Goal: Information Seeking & Learning: Learn about a topic

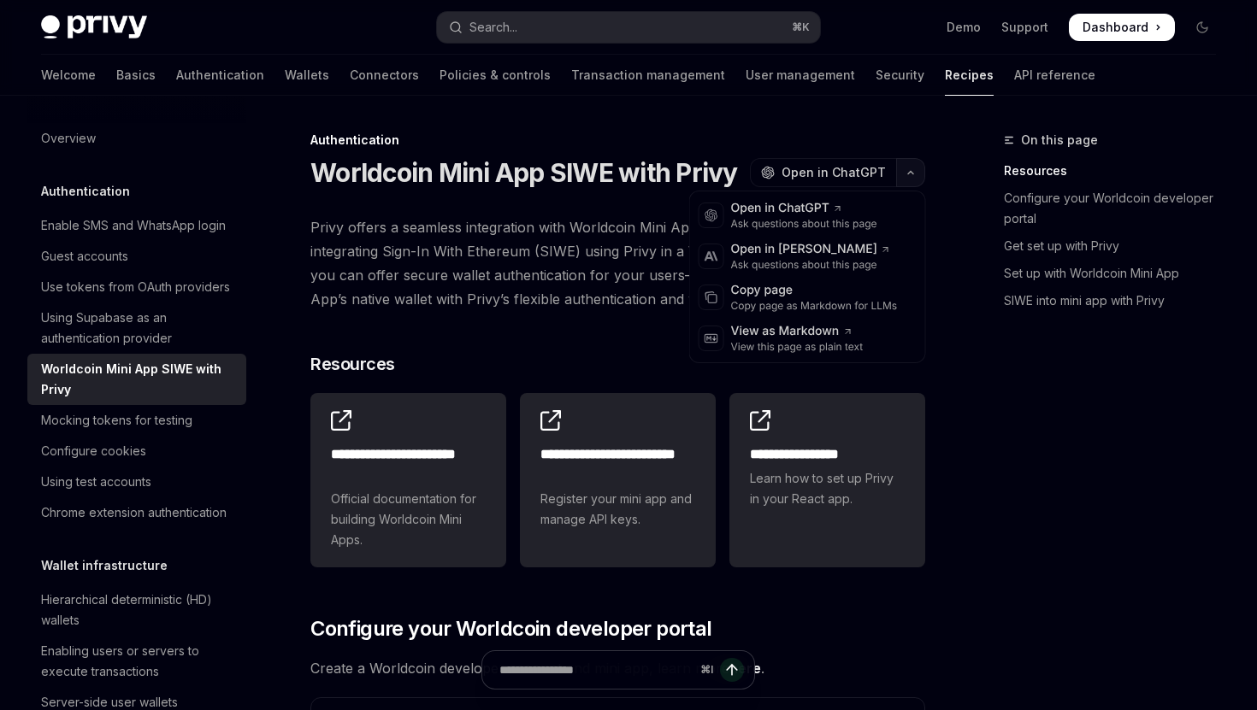
click at [899, 168] on button "button" at bounding box center [910, 172] width 29 height 29
click at [786, 312] on div "Copy page as Markdown for LLMs" at bounding box center [814, 306] width 167 height 14
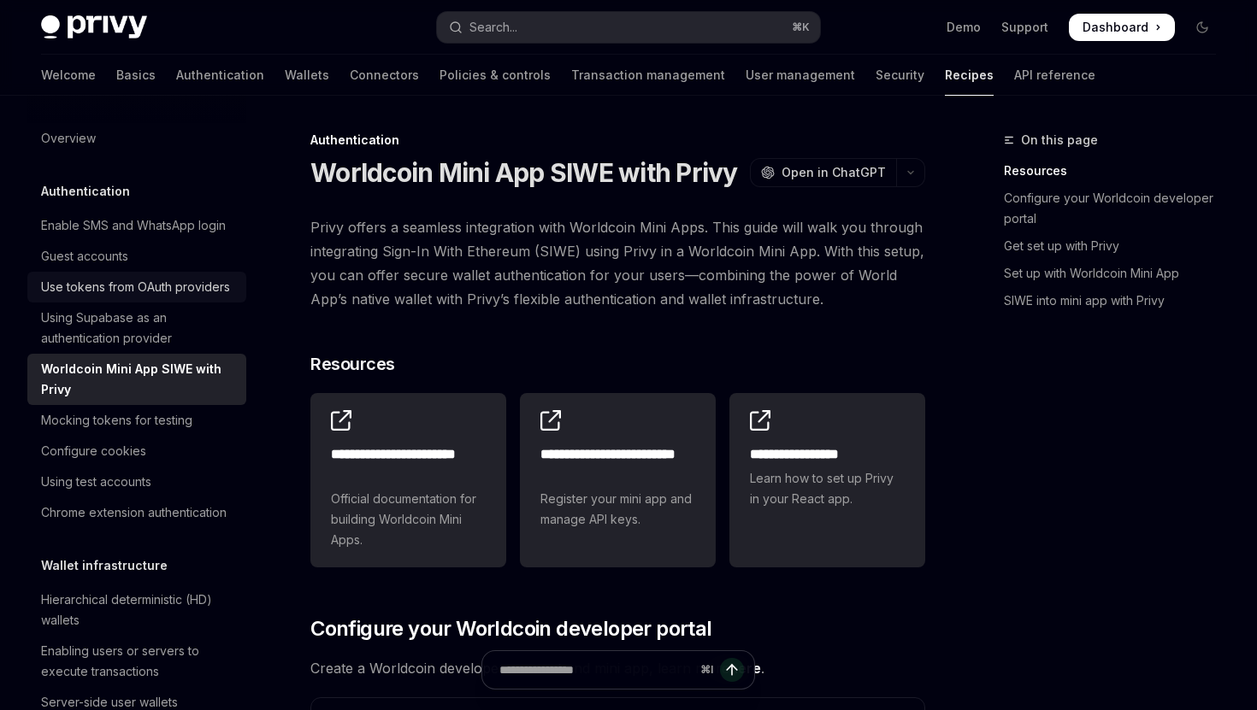
scroll to position [376, 0]
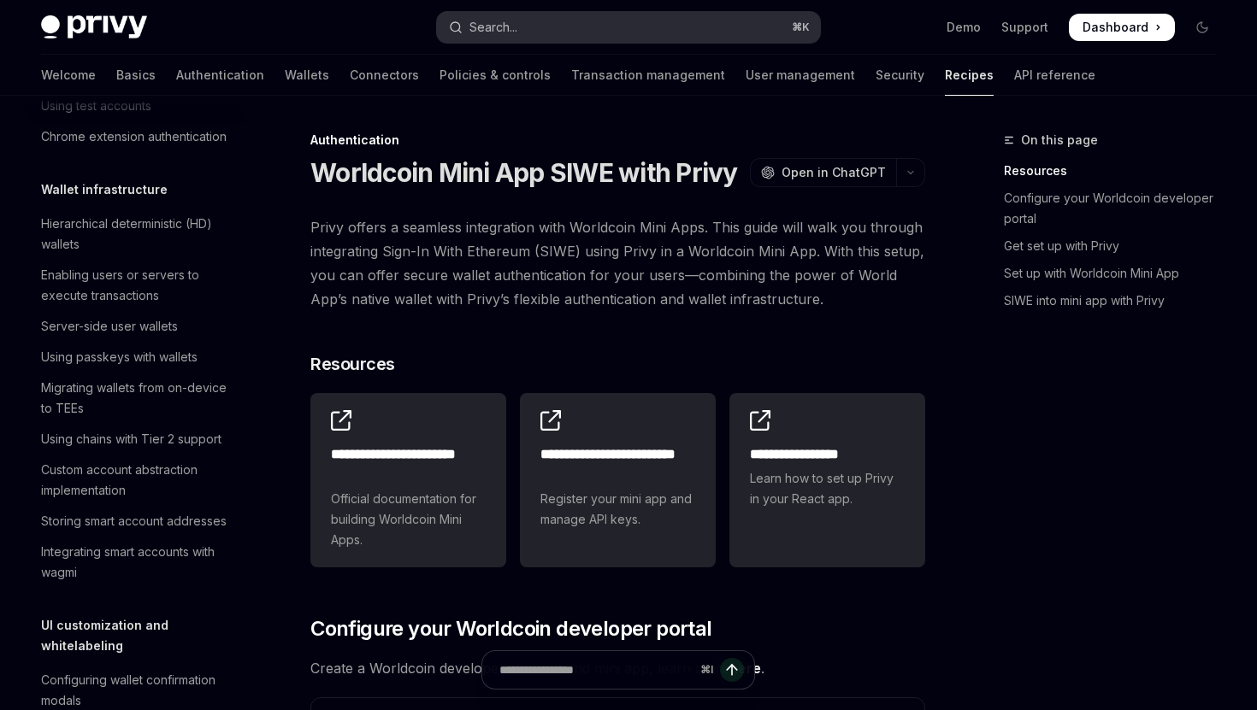
click at [532, 28] on button "Search... ⌘ K" at bounding box center [628, 27] width 382 height 31
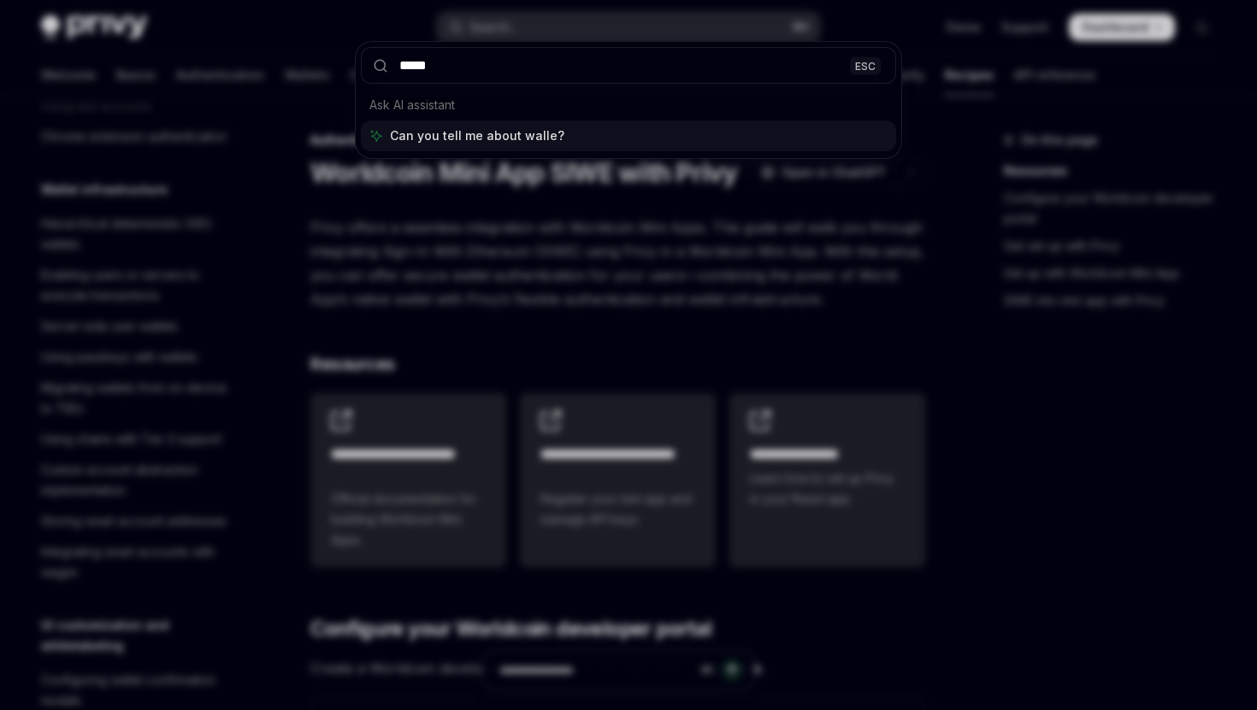
type input "******"
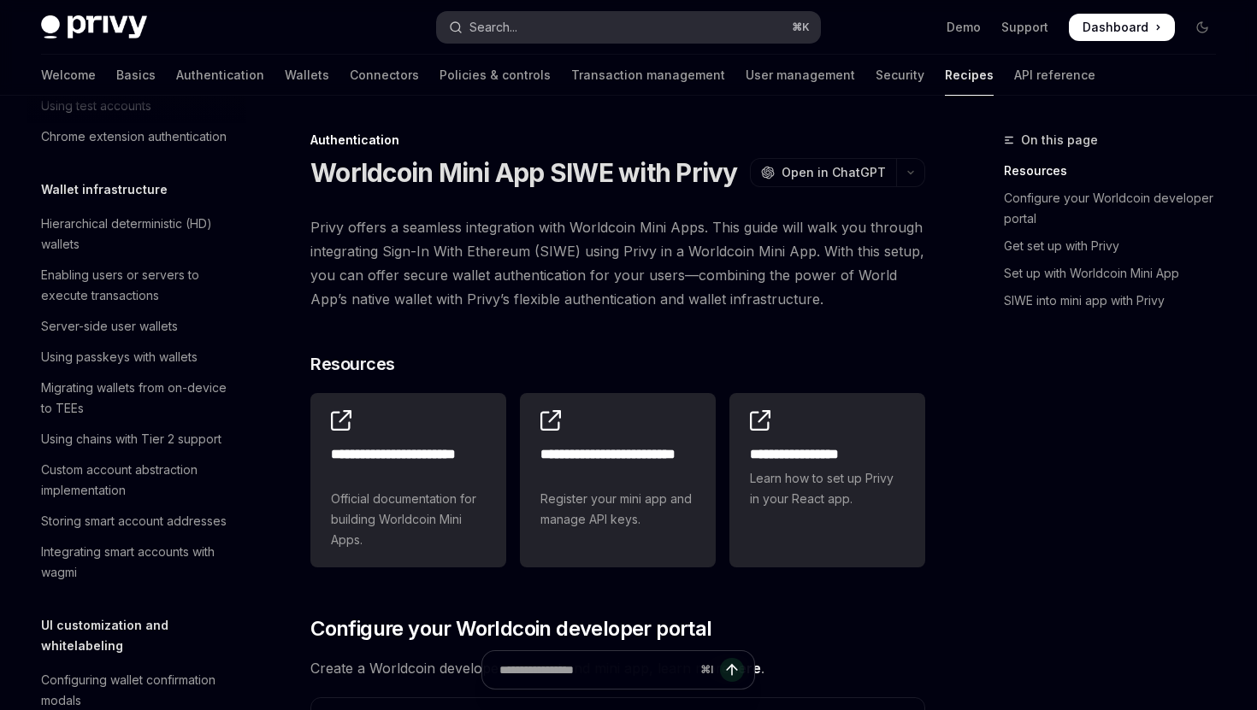
click at [634, 21] on button "Search... ⌘ K" at bounding box center [628, 27] width 382 height 31
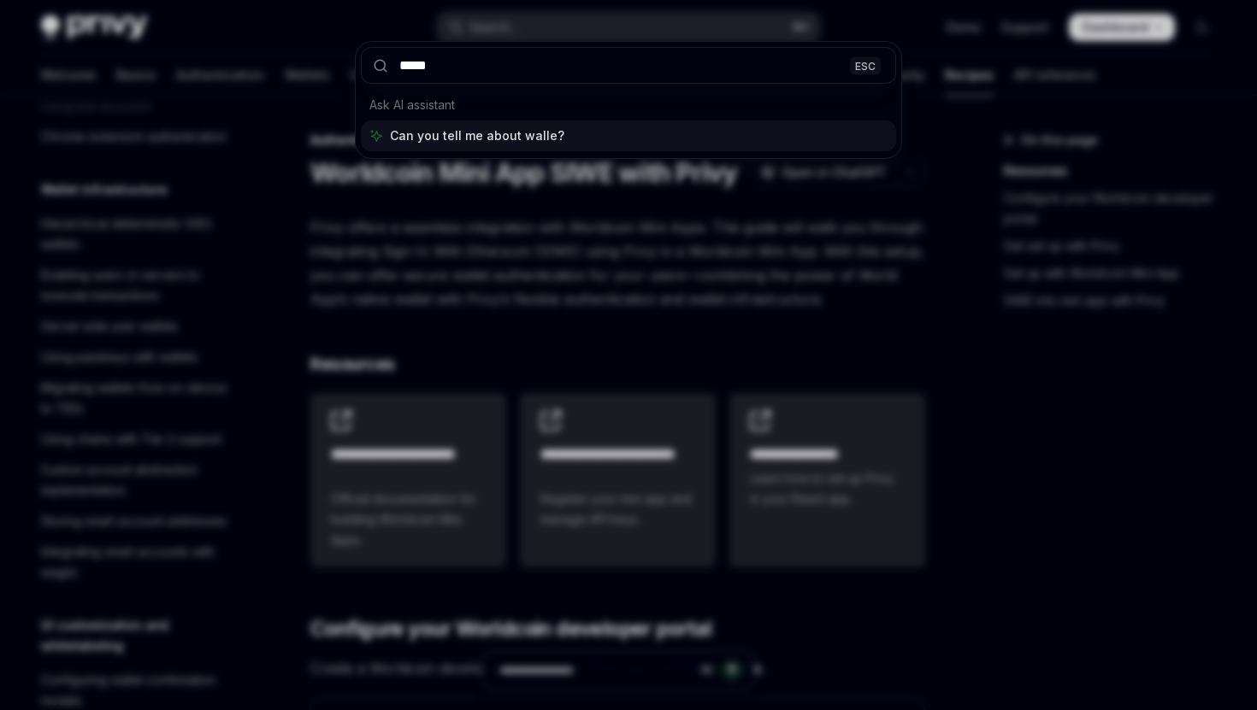
type input "*****"
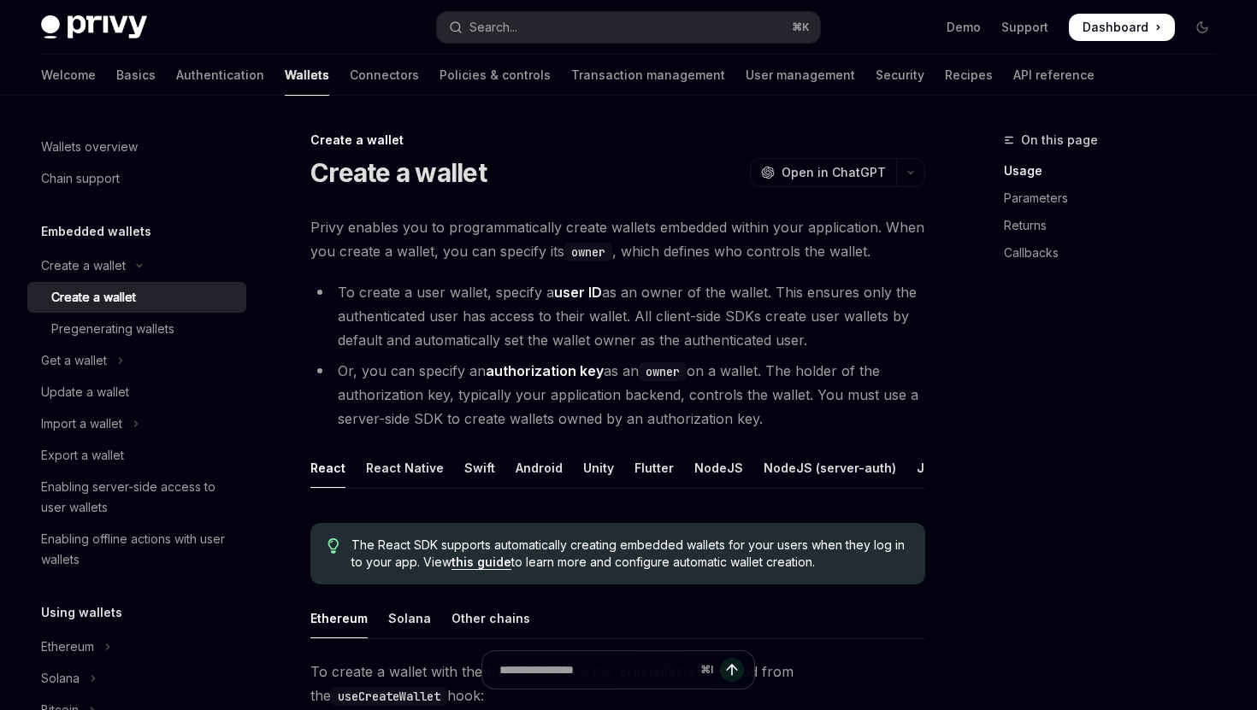
type textarea "*"
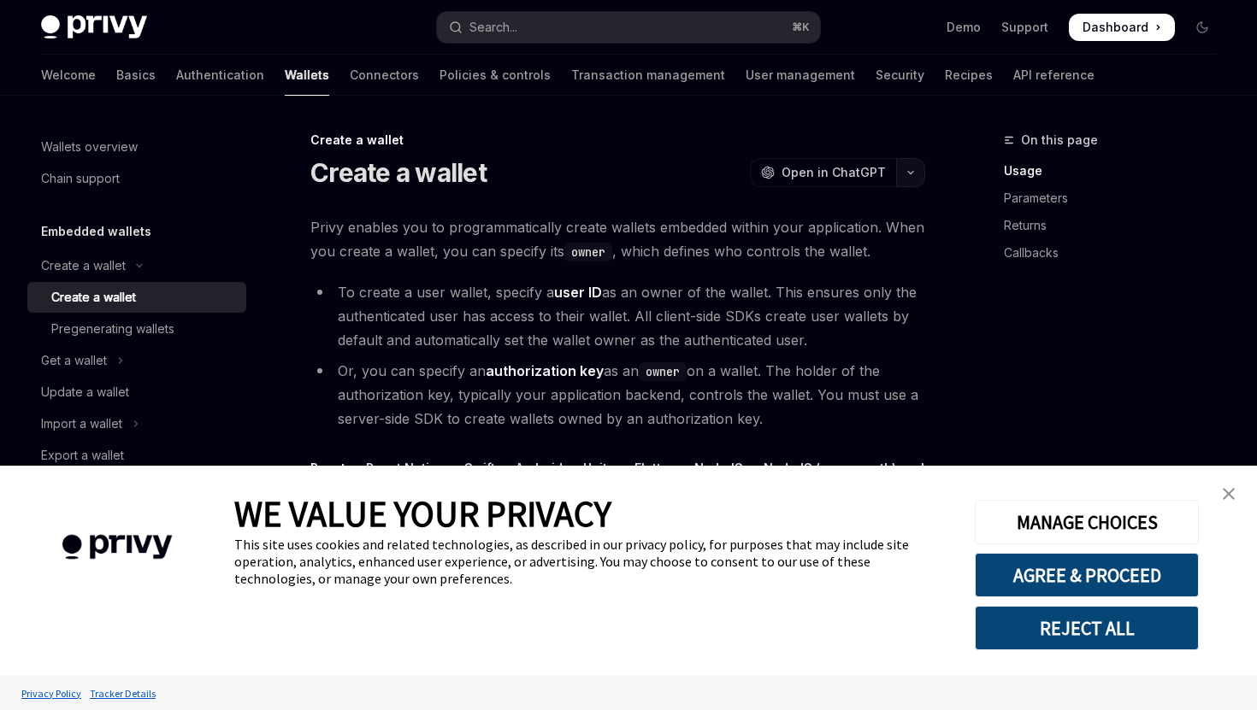
click at [911, 177] on button "button" at bounding box center [910, 172] width 29 height 29
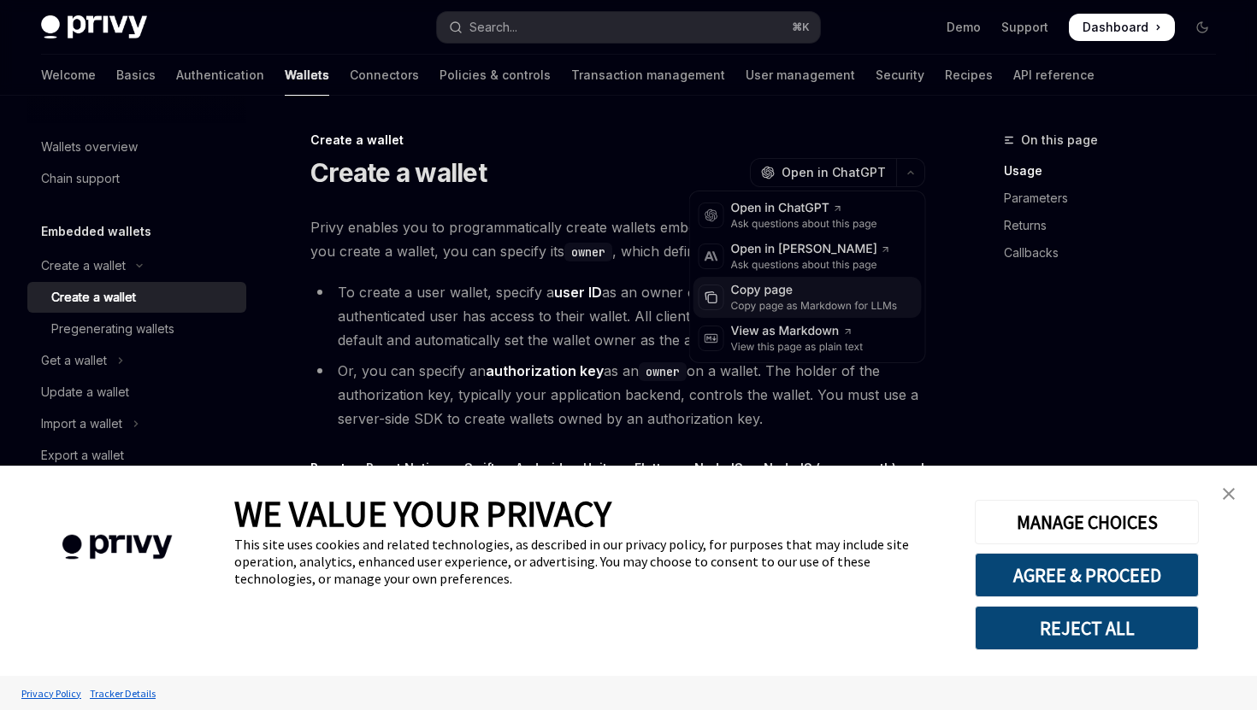
click at [773, 305] on div "Copy page as Markdown for LLMs" at bounding box center [814, 306] width 167 height 14
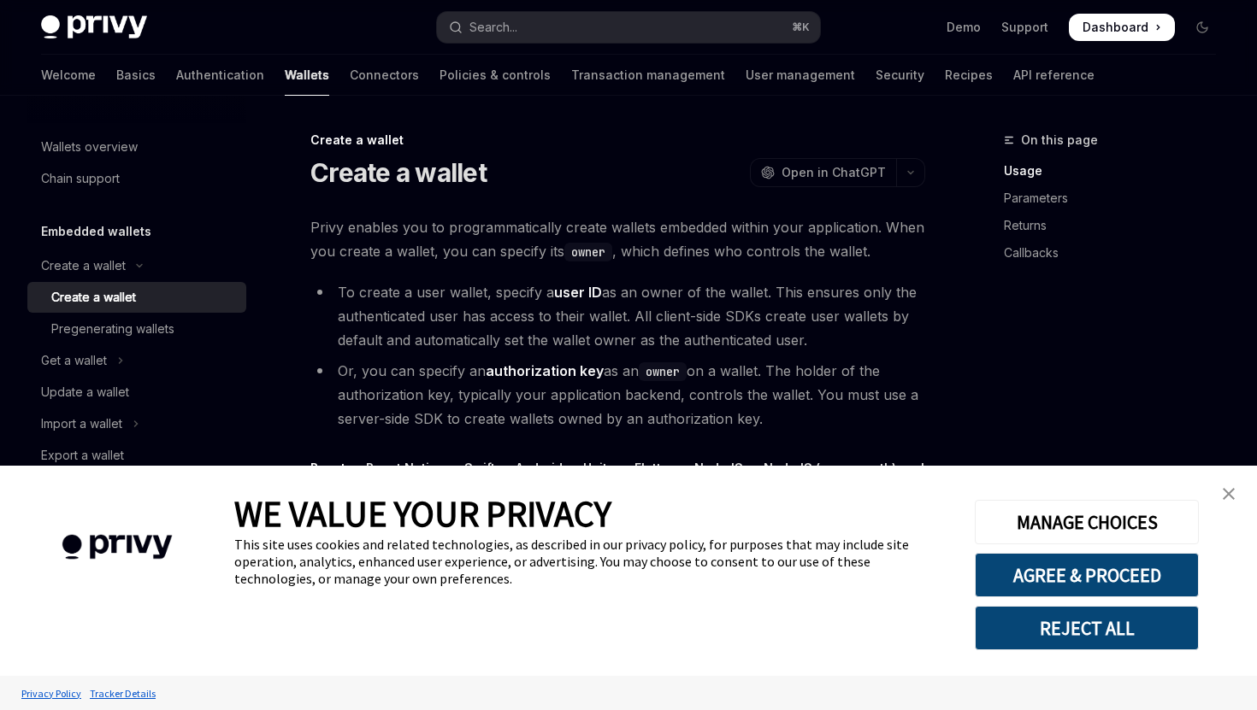
click at [1233, 496] on img "close banner" at bounding box center [1228, 494] width 12 height 12
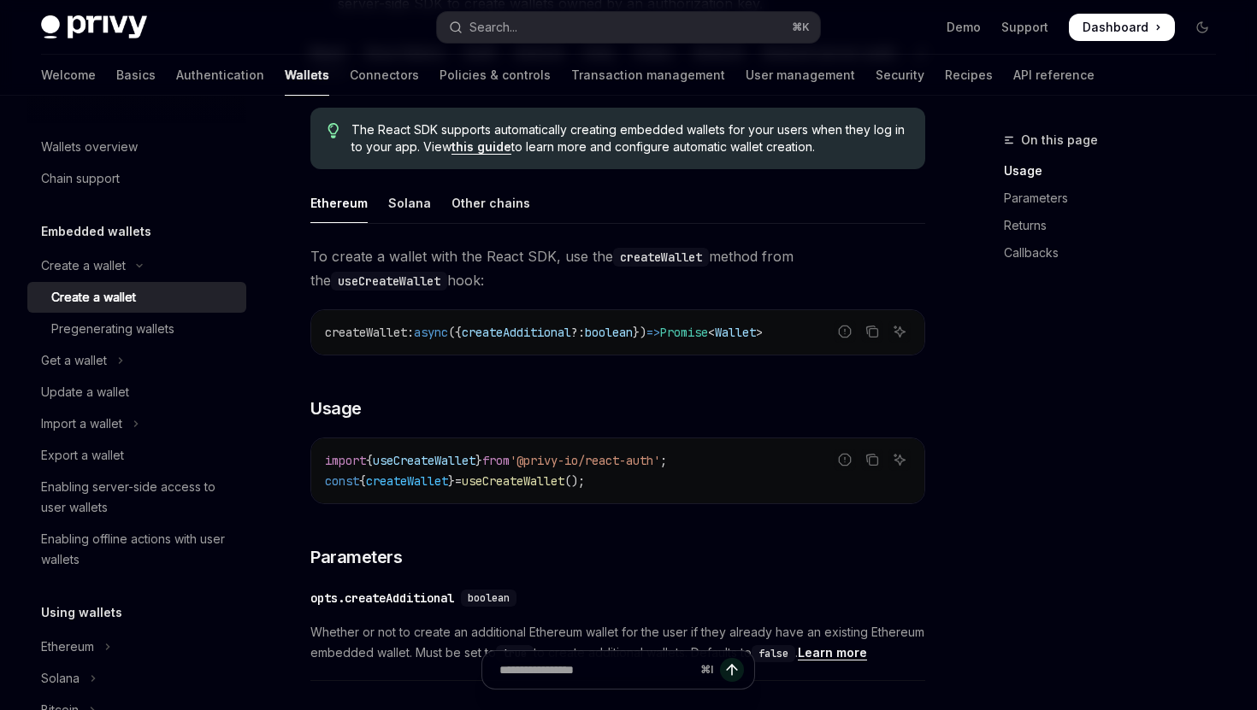
scroll to position [13, 0]
